Goal: Information Seeking & Learning: Learn about a topic

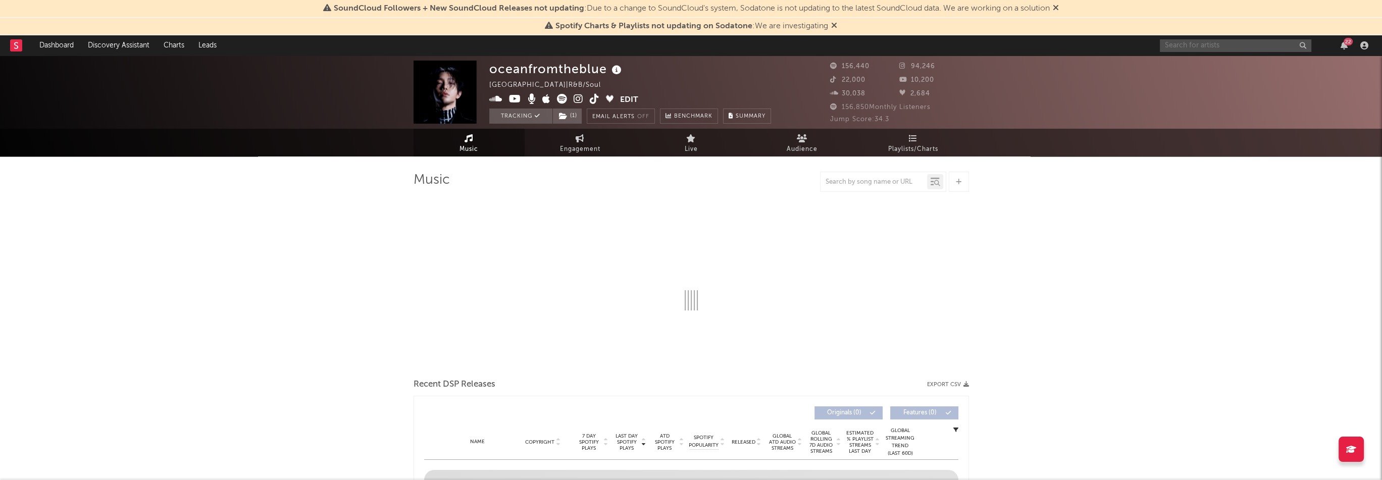
click at [1204, 44] on input "text" at bounding box center [1236, 45] width 152 height 13
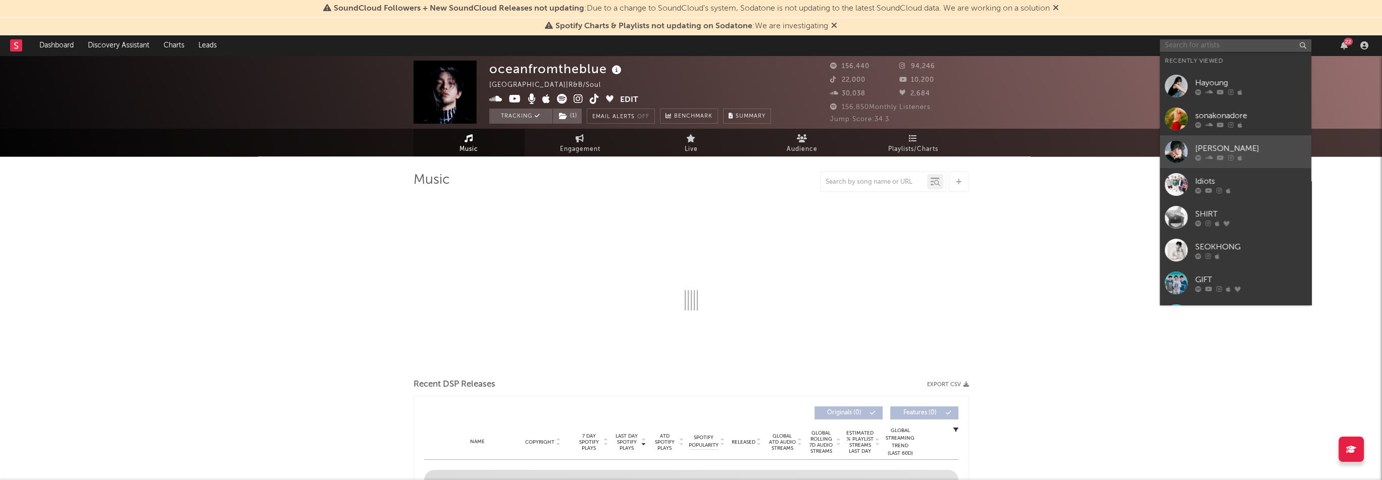
select select "6m"
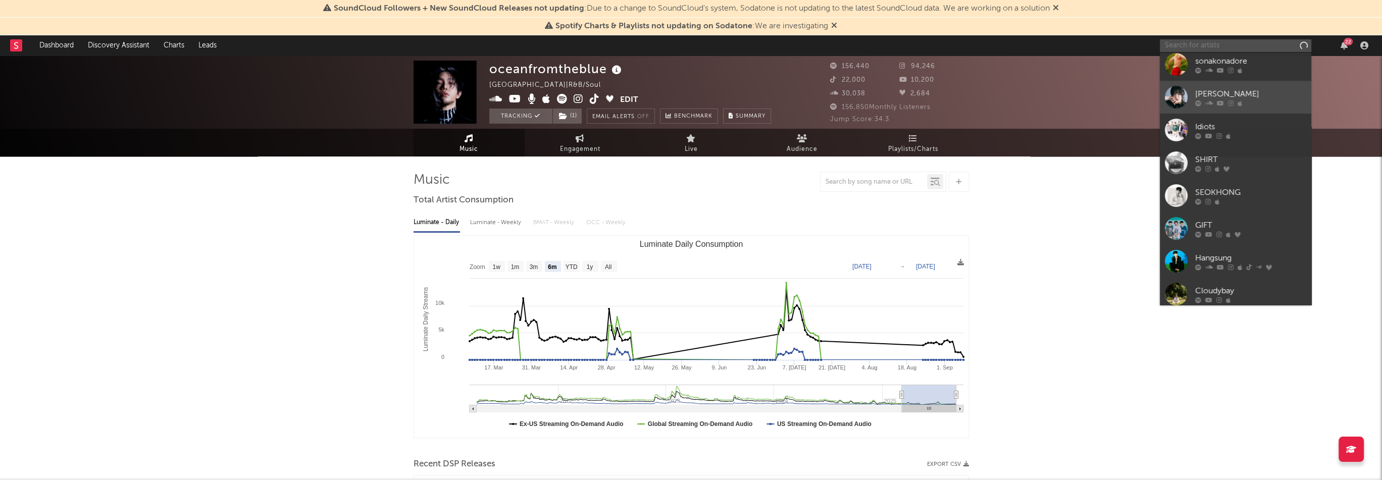
scroll to position [93, 0]
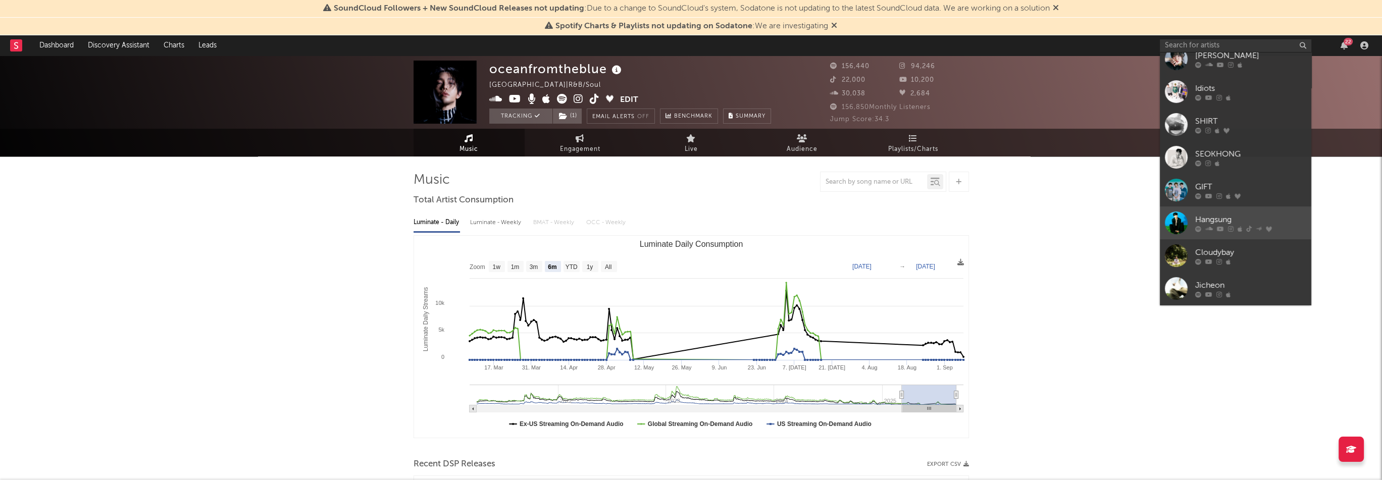
click at [1246, 225] on div "Hangsung" at bounding box center [1250, 220] width 111 height 12
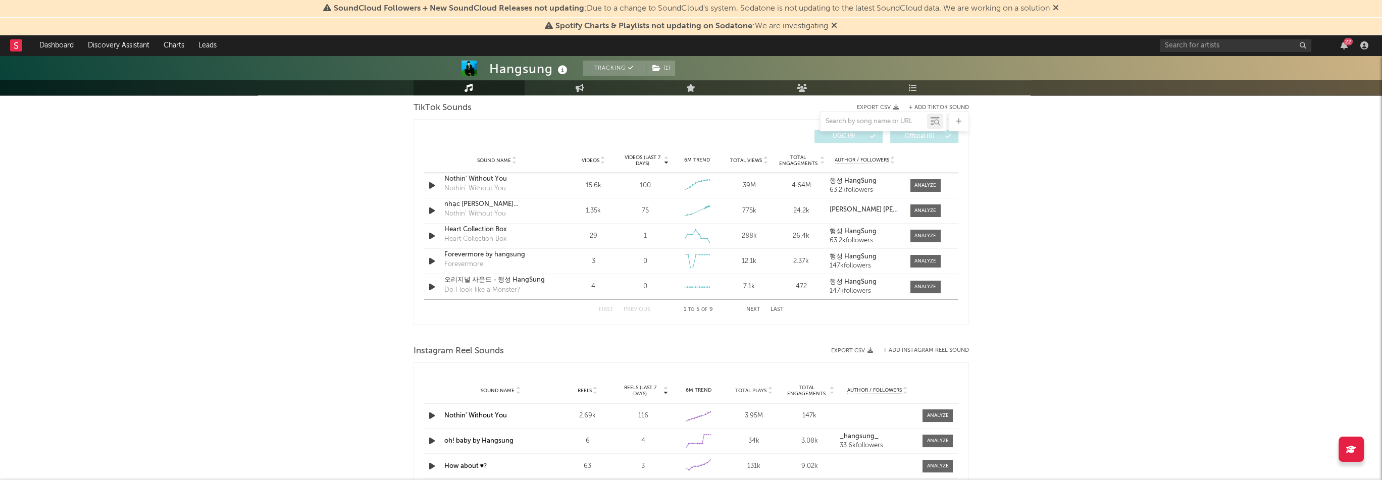
select select "6m"
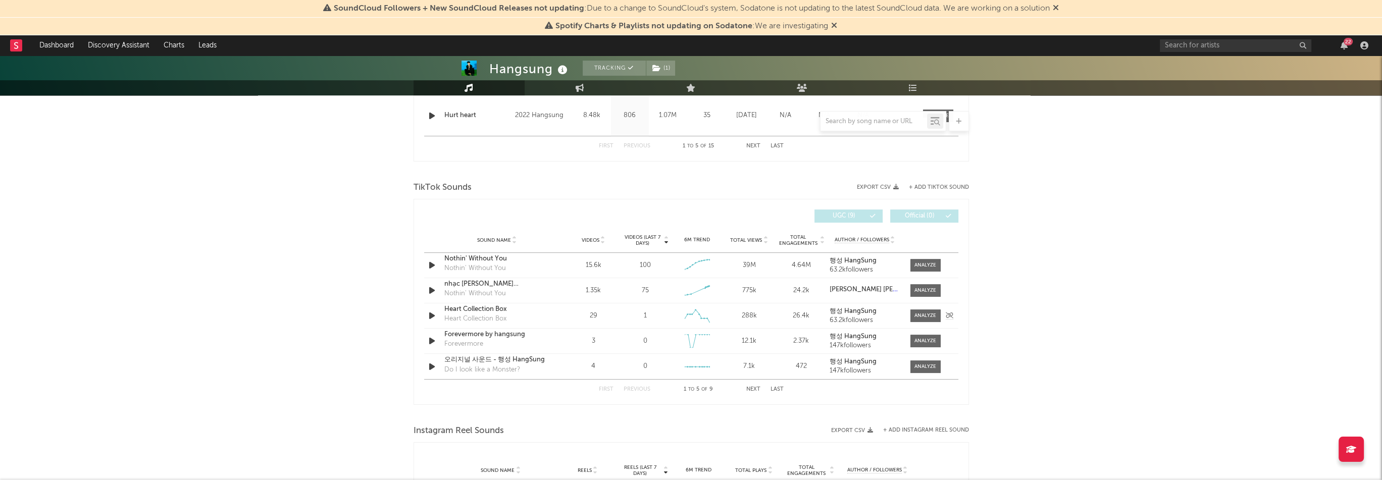
scroll to position [685, 0]
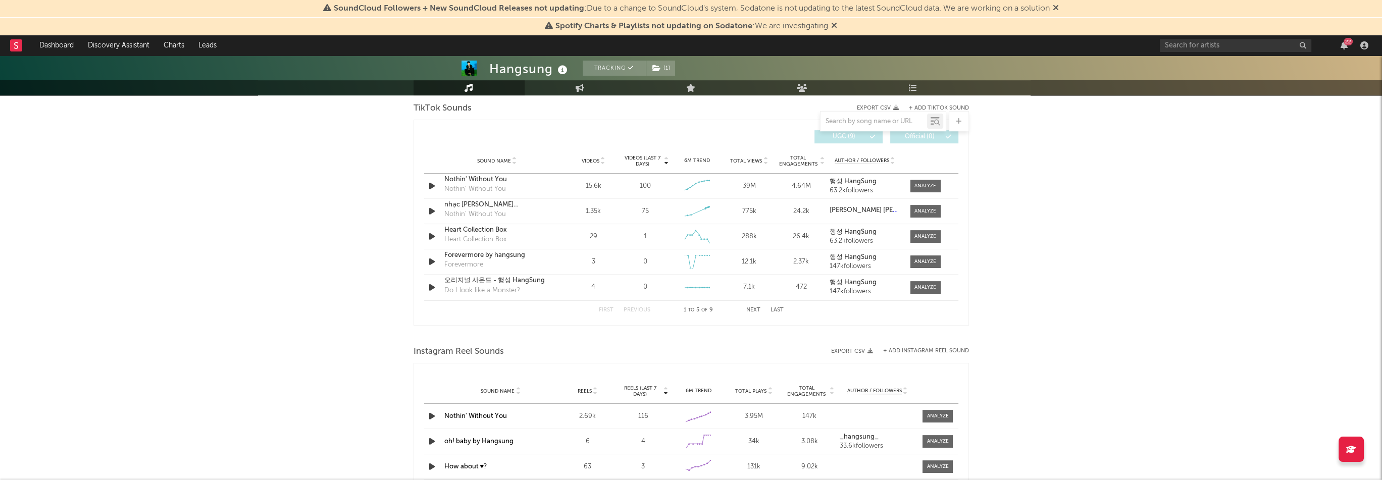
click at [757, 309] on button "Next" at bounding box center [753, 311] width 14 height 6
click at [545, 266] on div "Sound Name 오리지널 사운드 - 행성 HangSung Videos 7 Videos (last 7 days) Weekly Growth %…" at bounding box center [691, 261] width 534 height 25
click at [935, 259] on div at bounding box center [926, 263] width 22 height 8
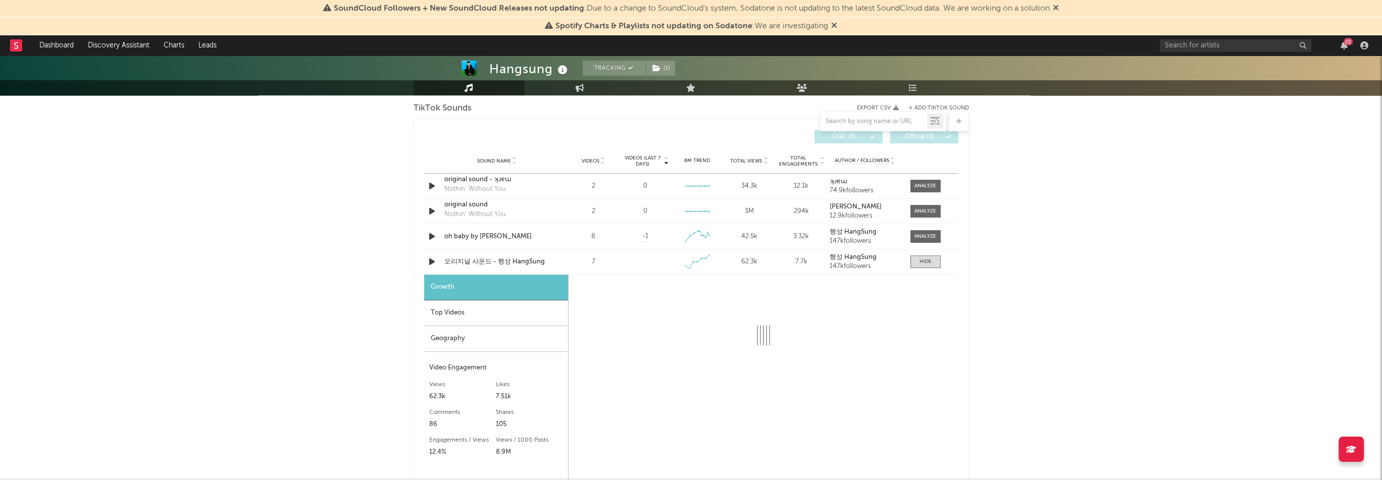
select select "1w"
click at [526, 304] on div "Top Videos" at bounding box center [496, 313] width 144 height 26
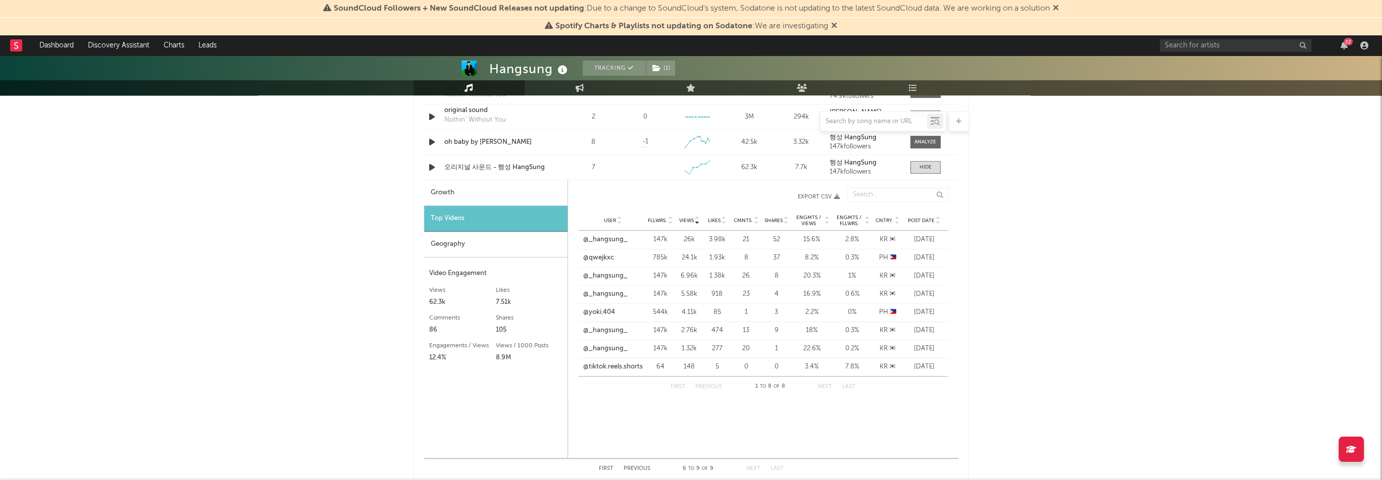
scroll to position [786, 0]
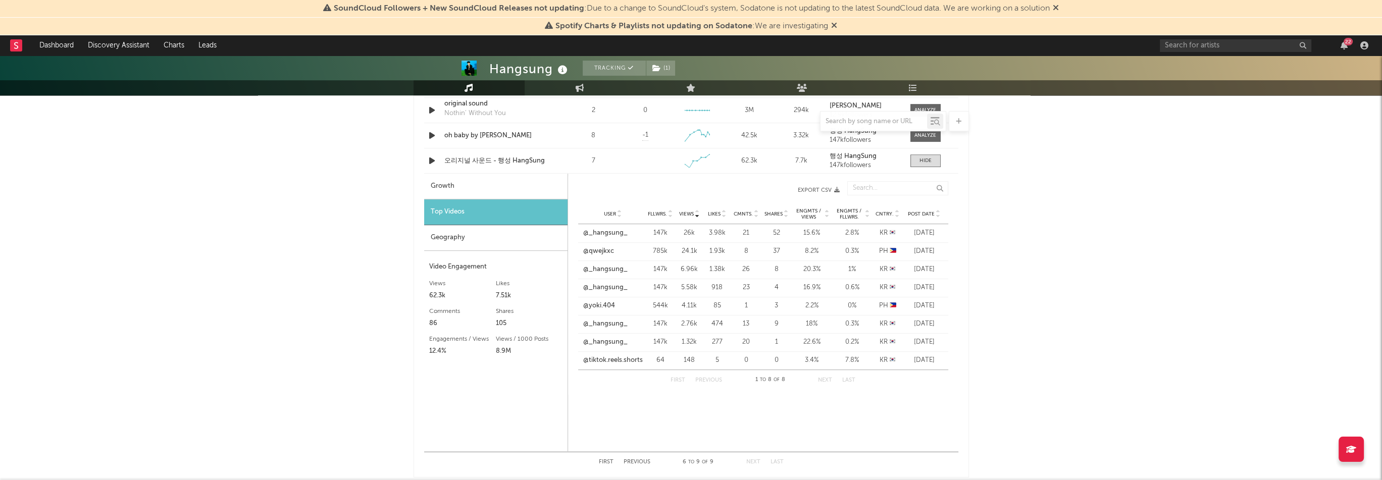
drag, startPoint x: 938, startPoint y: 232, endPoint x: 671, endPoint y: 258, distance: 268.9
click at [671, 258] on div "User @_hangsung_ Fllwrs. 147k Views 26k Likes 3.98k Cmnts. 21 Shares 52 Engmts …" at bounding box center [763, 296] width 370 height 145
click at [622, 270] on link "@_hangsung_" at bounding box center [605, 270] width 44 height 10
click at [990, 263] on div "Hangsung Tracking ( 1 ) South Korea | R&B/Soul Edit Tracking ( 1 ) Email Alerts…" at bounding box center [691, 158] width 1382 height 1779
drag, startPoint x: 576, startPoint y: 306, endPoint x: 943, endPoint y: 359, distance: 371.0
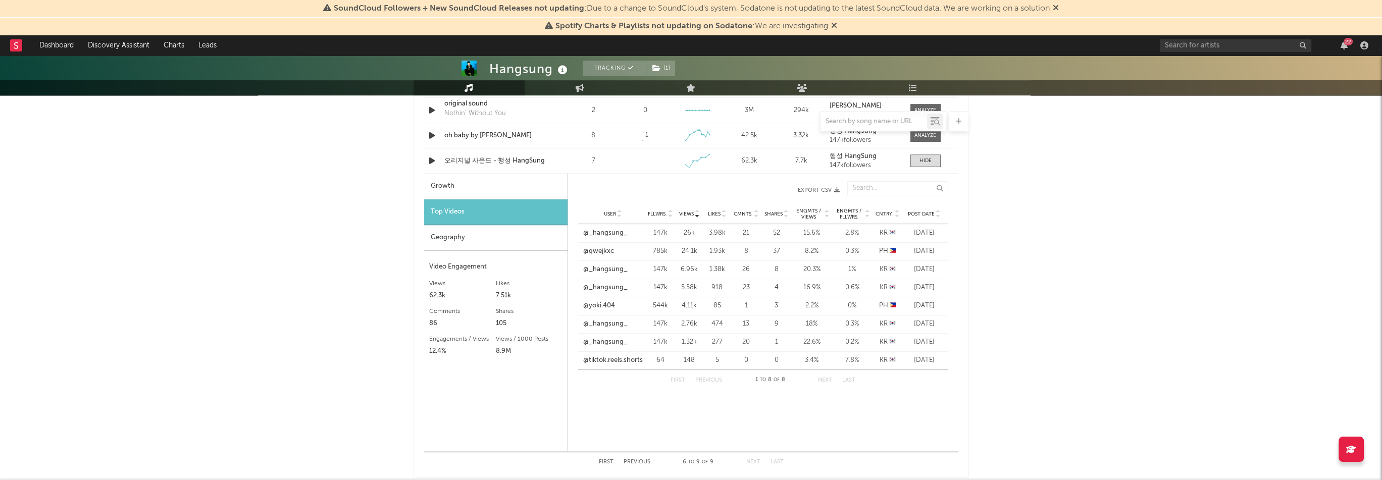
click at [943, 359] on div "Views User Fllwrs. Views Likes Cmnts. Shares Engmts / Views Engmts / Fllwrs. Cn…" at bounding box center [763, 285] width 390 height 219
click at [943, 359] on div "Post Date Sep 9 '25" at bounding box center [925, 361] width 45 height 10
drag, startPoint x: 943, startPoint y: 359, endPoint x: 581, endPoint y: 224, distance: 386.4
click at [581, 224] on div "User @_hangsung_ Fllwrs. 147k Views 26k Likes 3.98k Cmnts. 21 Shares 52 Engmts …" at bounding box center [763, 296] width 370 height 145
click at [951, 304] on div "Views User Fllwrs. Views Likes Cmnts. Shares Engmts / Views Engmts / Fllwrs. Cn…" at bounding box center [763, 285] width 390 height 219
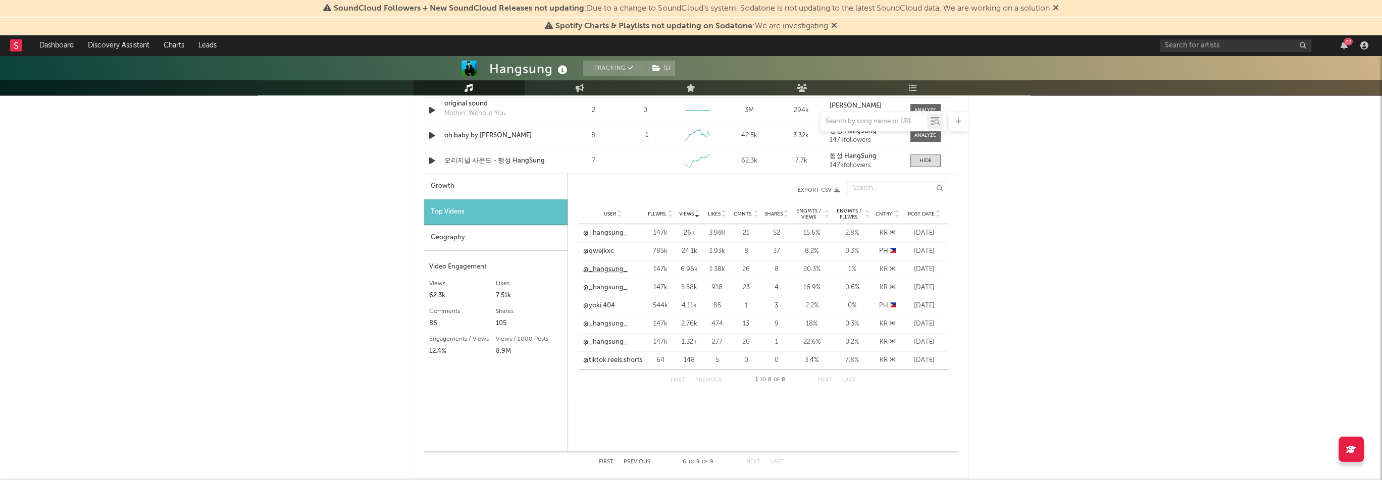
click at [608, 272] on link "@_hangsung_" at bounding box center [605, 270] width 44 height 10
click at [618, 284] on link "@_hangsung_" at bounding box center [605, 288] width 44 height 10
click at [612, 326] on link "@_hangsung_" at bounding box center [605, 324] width 44 height 10
click at [606, 341] on link "@_hangsung_" at bounding box center [605, 342] width 44 height 10
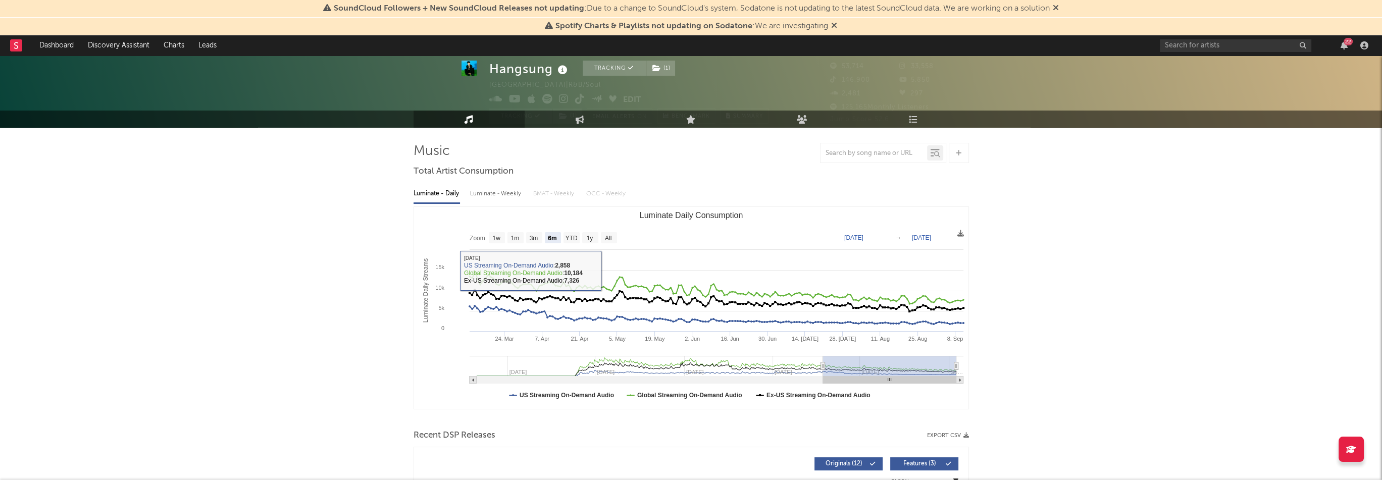
scroll to position [0, 0]
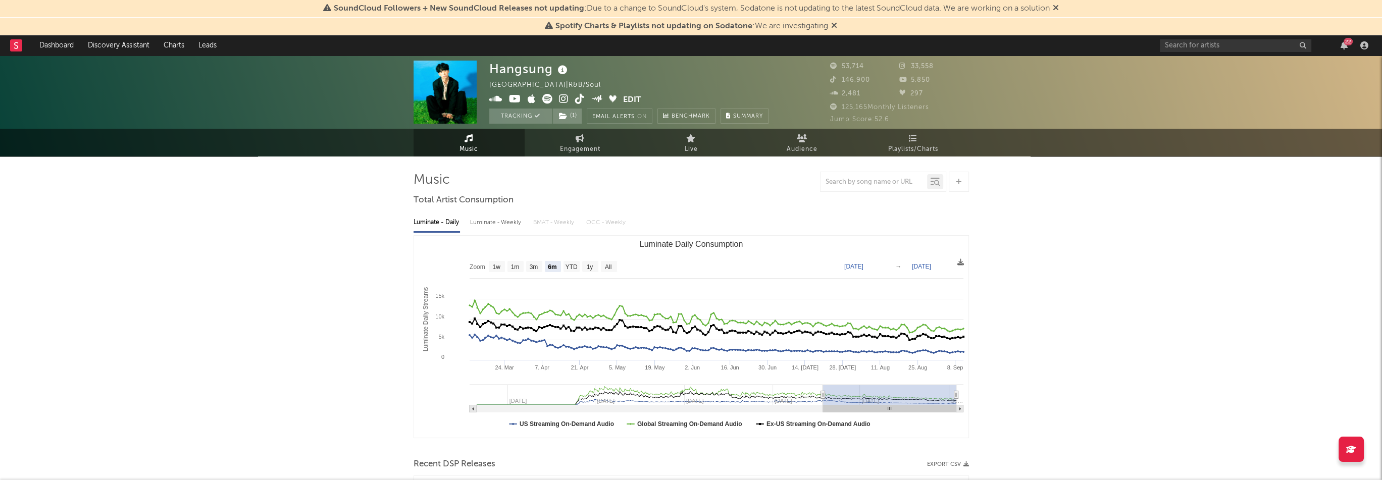
click at [549, 99] on icon at bounding box center [547, 99] width 10 height 10
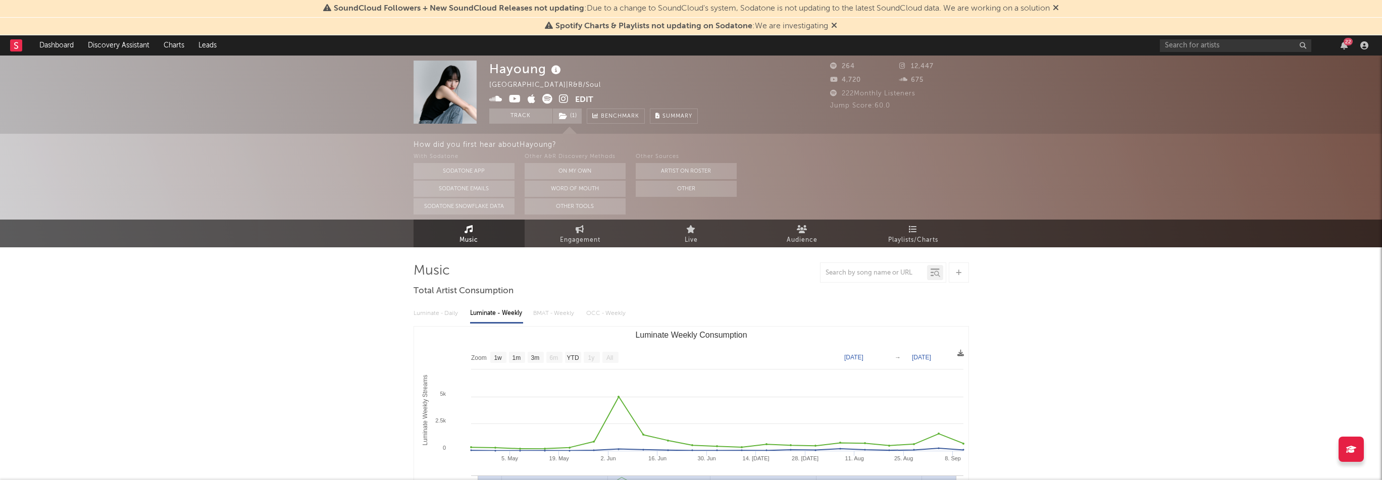
select select "1w"
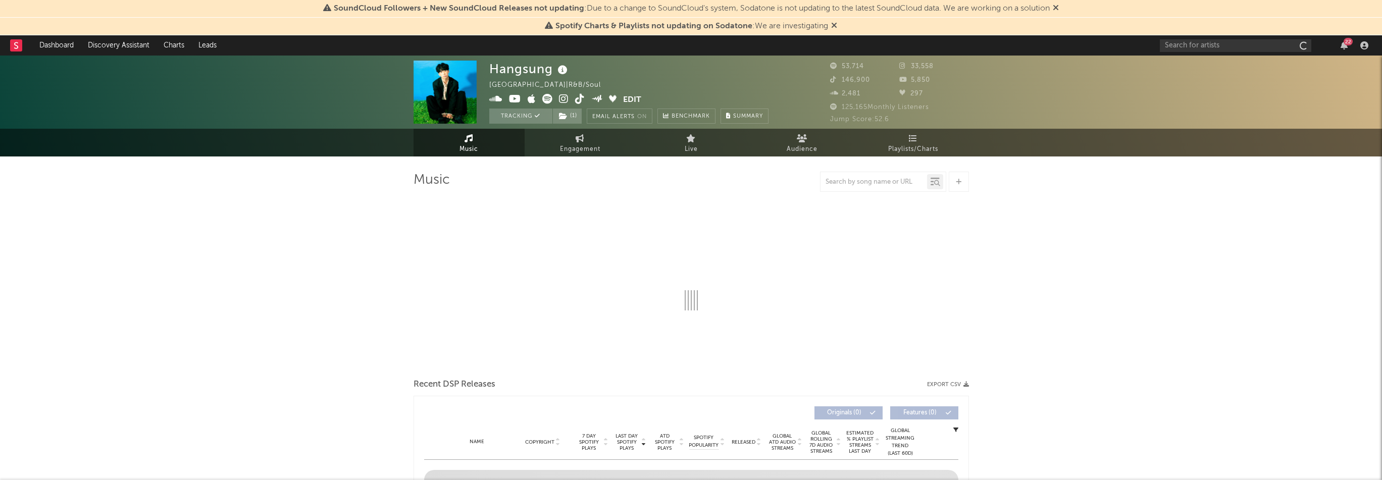
select select "6m"
